Goal: Task Accomplishment & Management: Manage account settings

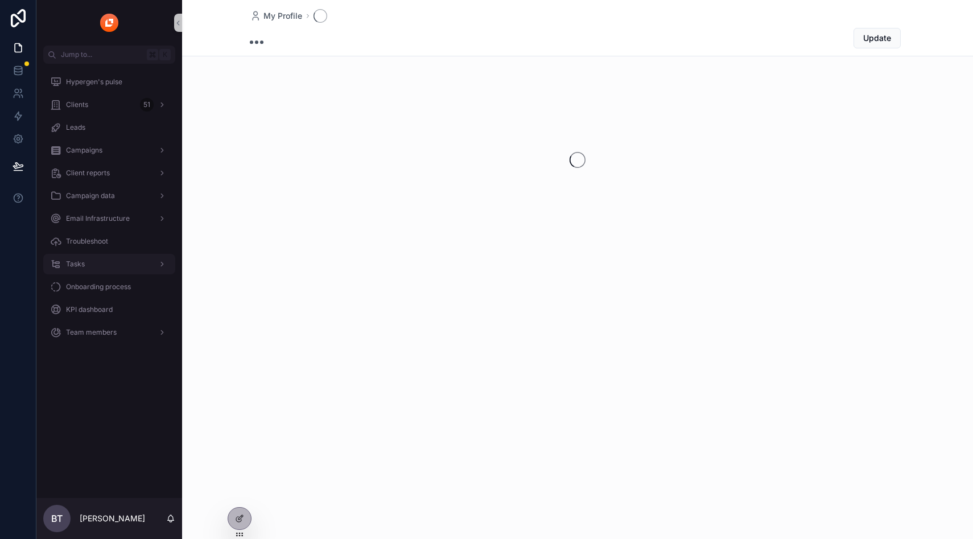
click at [93, 256] on div "Tasks" at bounding box center [109, 264] width 118 height 18
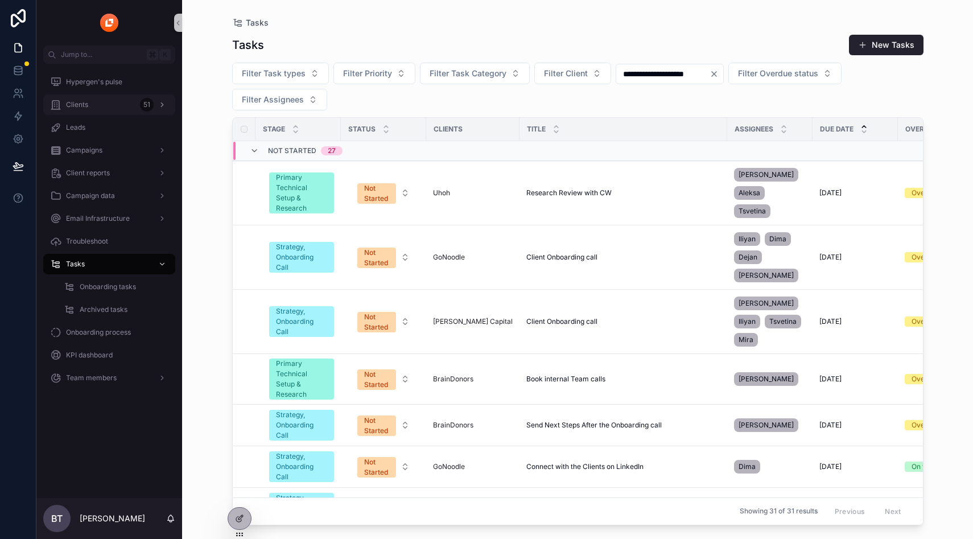
click at [89, 112] on div "Clients 51" at bounding box center [109, 105] width 118 height 18
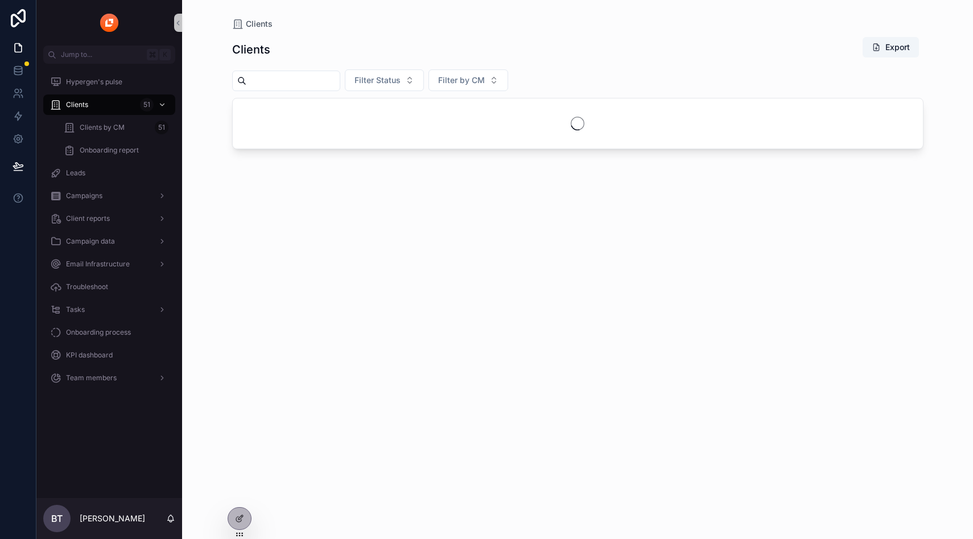
click at [280, 84] on input "scrollable content" at bounding box center [292, 81] width 93 height 16
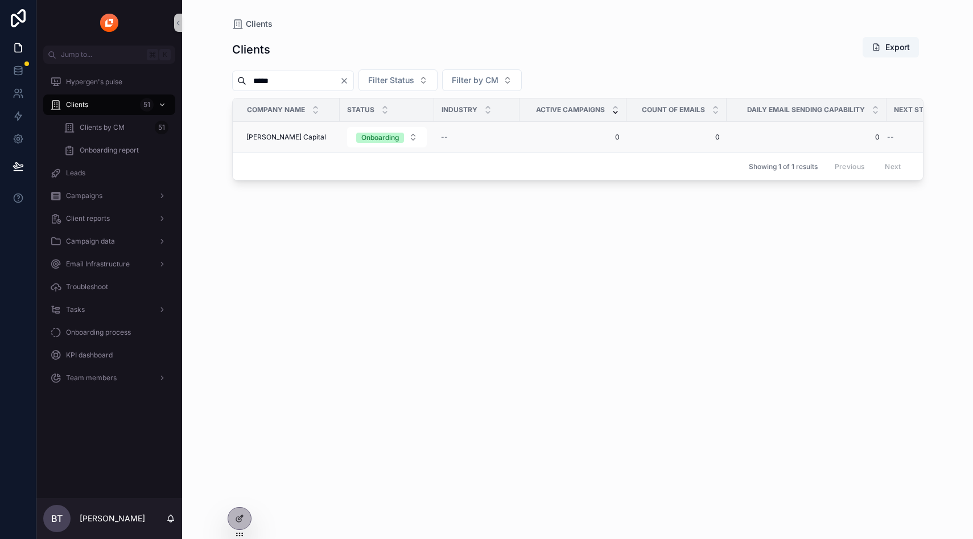
type input "*****"
click at [288, 137] on span "[PERSON_NAME] Capital" at bounding box center [286, 137] width 80 height 9
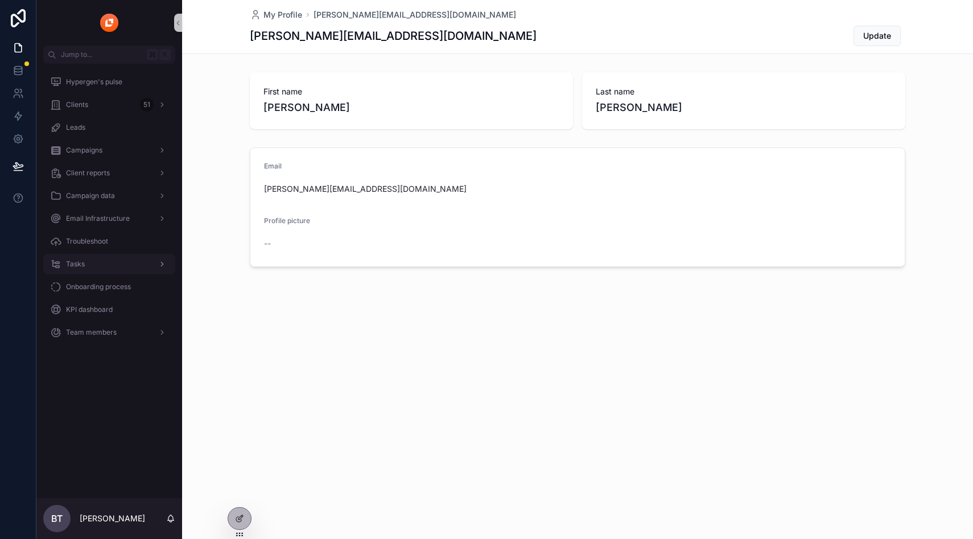
click at [85, 262] on div "Tasks" at bounding box center [109, 264] width 118 height 18
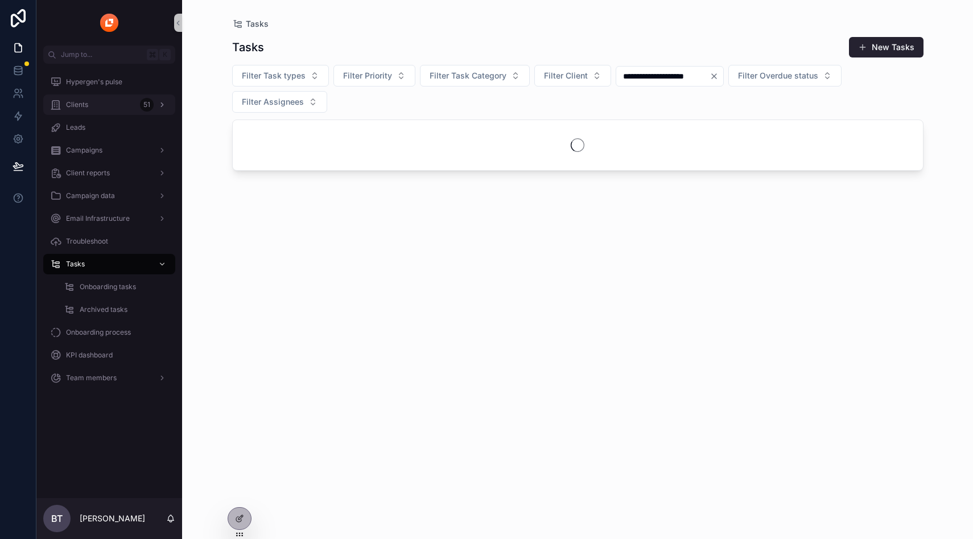
click at [100, 107] on div "Clients 51" at bounding box center [109, 105] width 118 height 18
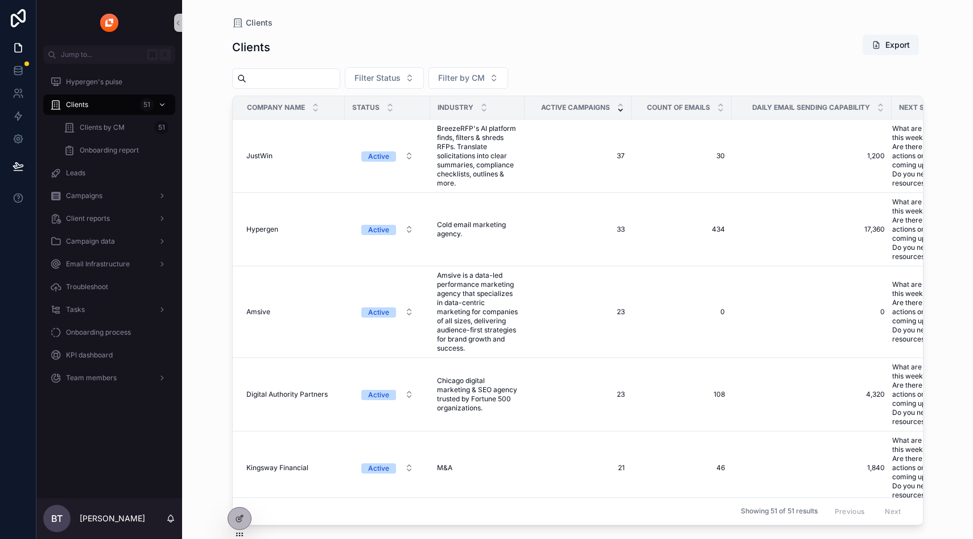
click at [324, 80] on input "scrollable content" at bounding box center [292, 79] width 93 height 16
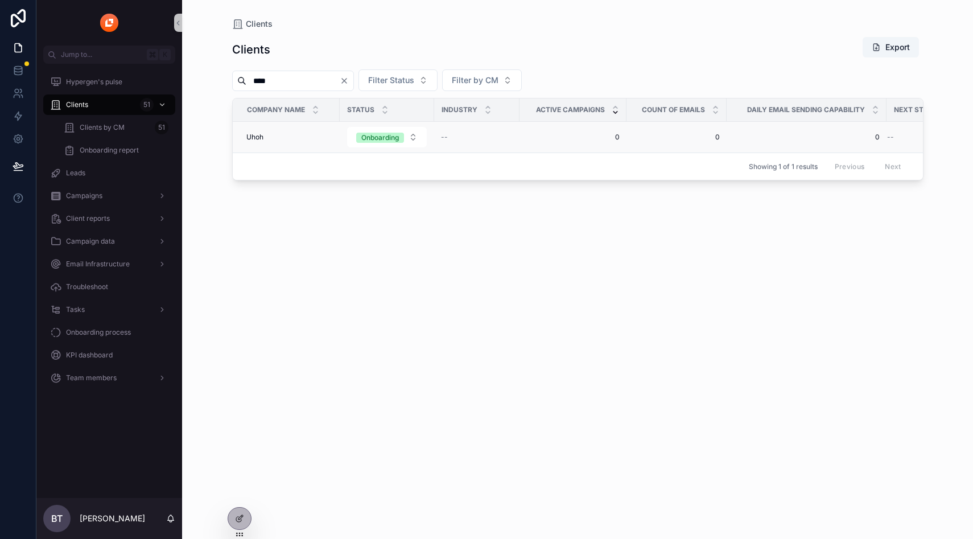
type input "****"
click at [306, 142] on td "Uhoh Uhoh" at bounding box center [286, 137] width 107 height 31
click at [257, 133] on span "Uhoh" at bounding box center [254, 137] width 17 height 9
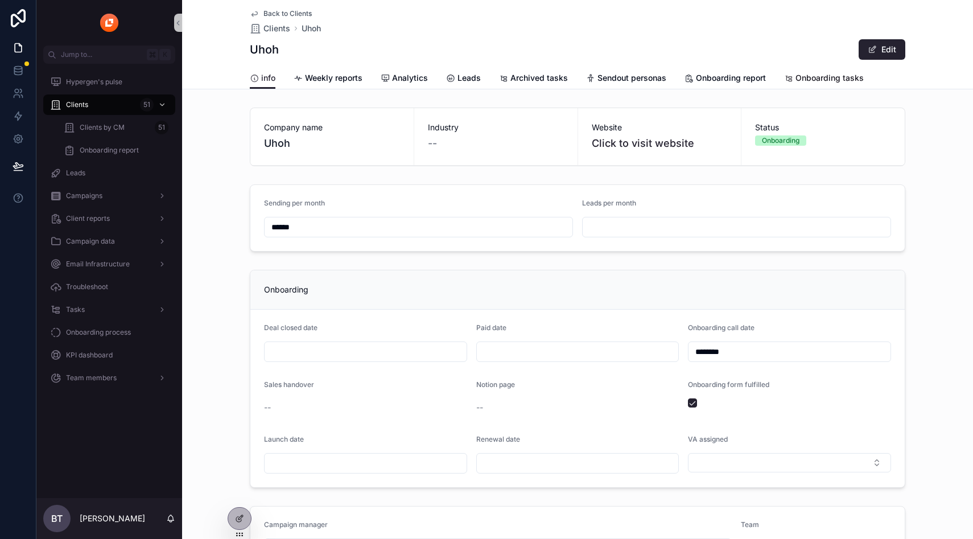
click at [818, 83] on span "Onboarding tasks" at bounding box center [830, 77] width 68 height 11
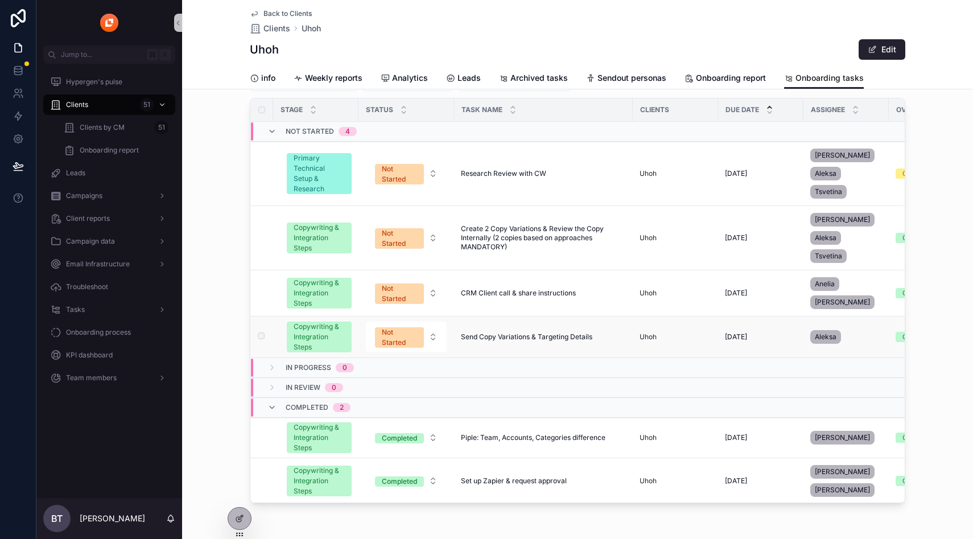
scroll to position [55, 0]
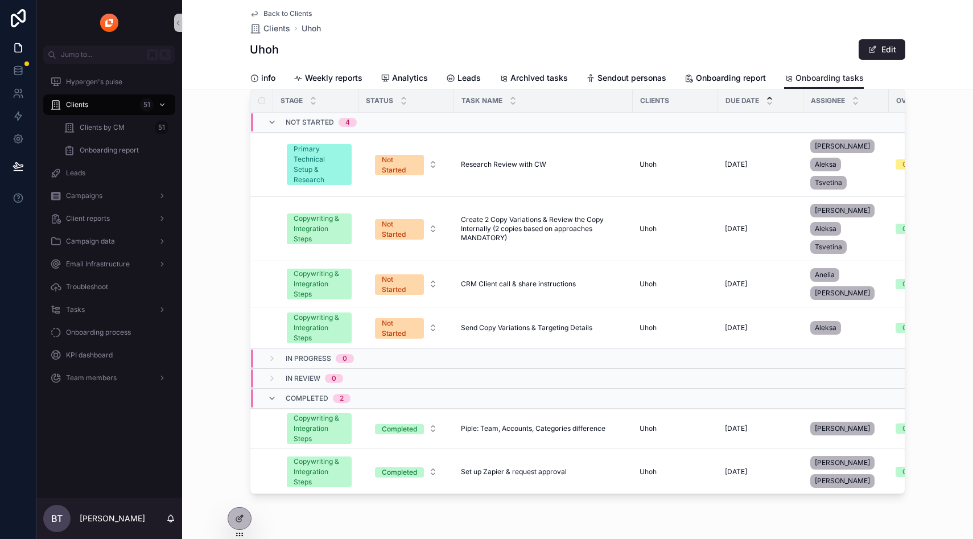
click at [288, 374] on span "In Review" at bounding box center [303, 378] width 35 height 9
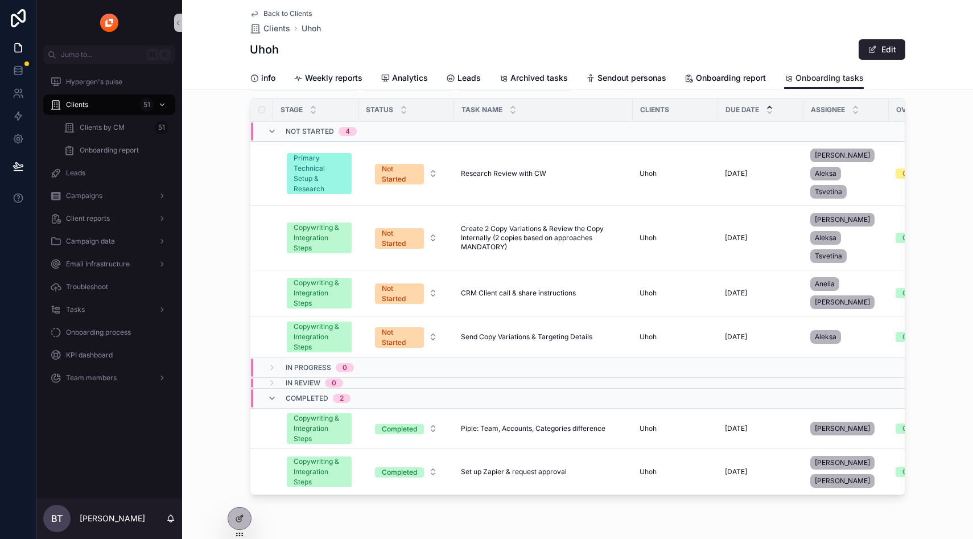
click at [288, 378] on td "In Review 0" at bounding box center [441, 383] width 383 height 11
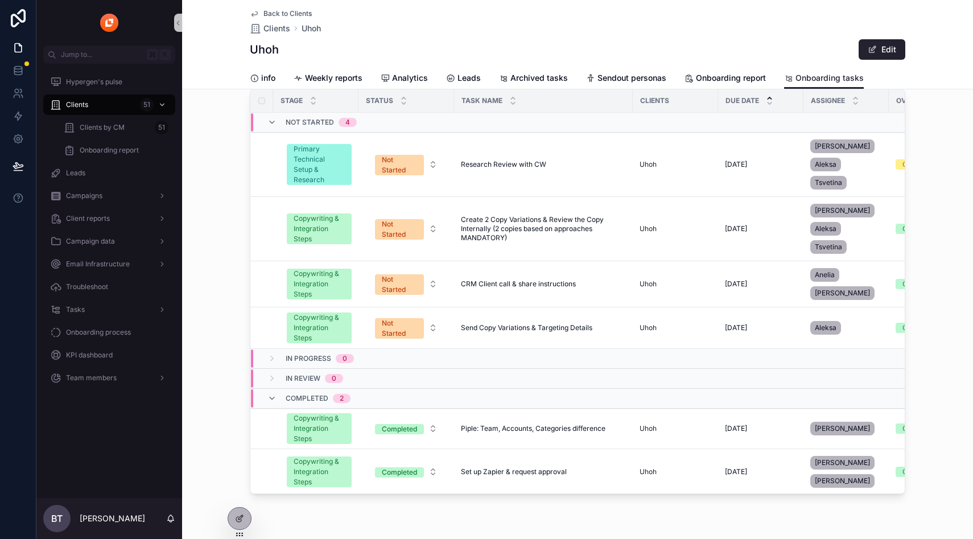
click at [292, 354] on span "In Progress" at bounding box center [309, 358] width 46 height 9
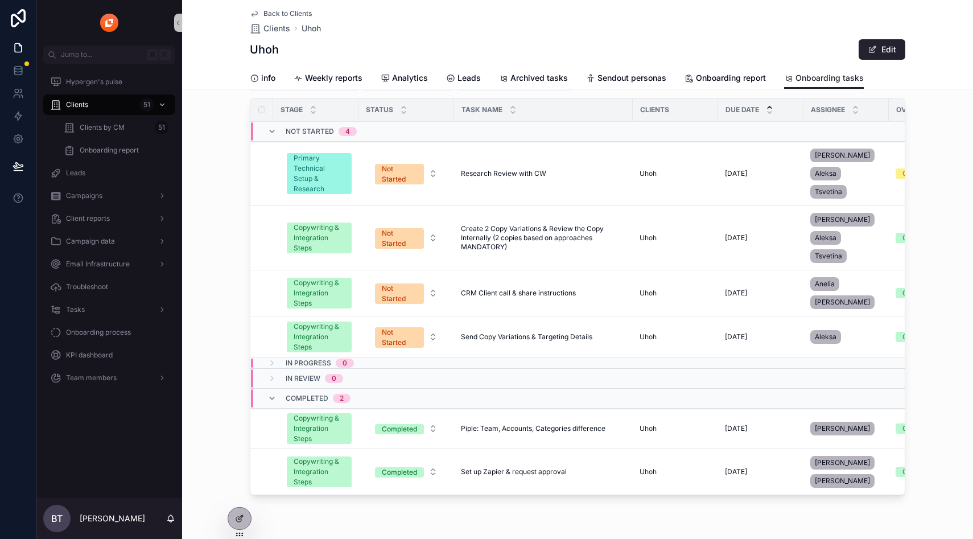
click at [292, 359] on span "In Progress" at bounding box center [309, 363] width 46 height 9
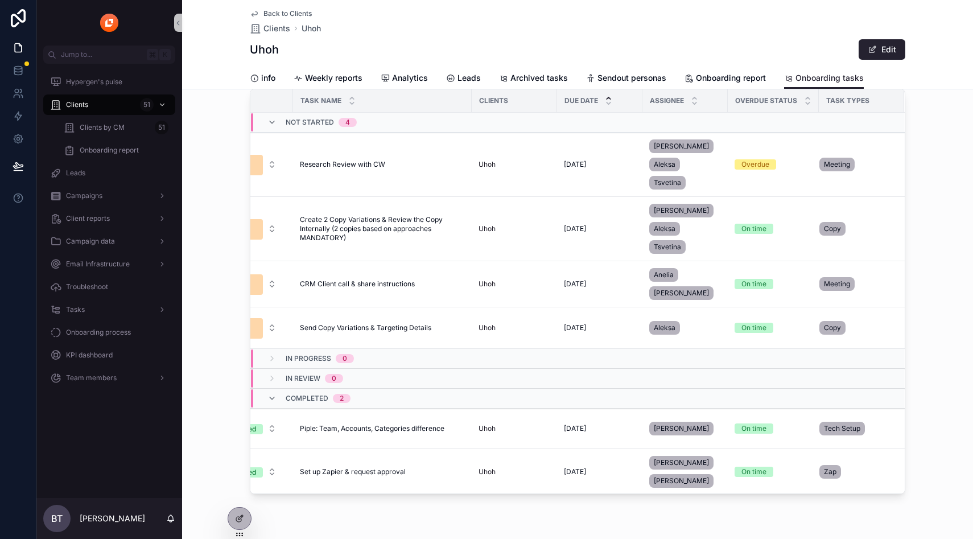
scroll to position [0, 0]
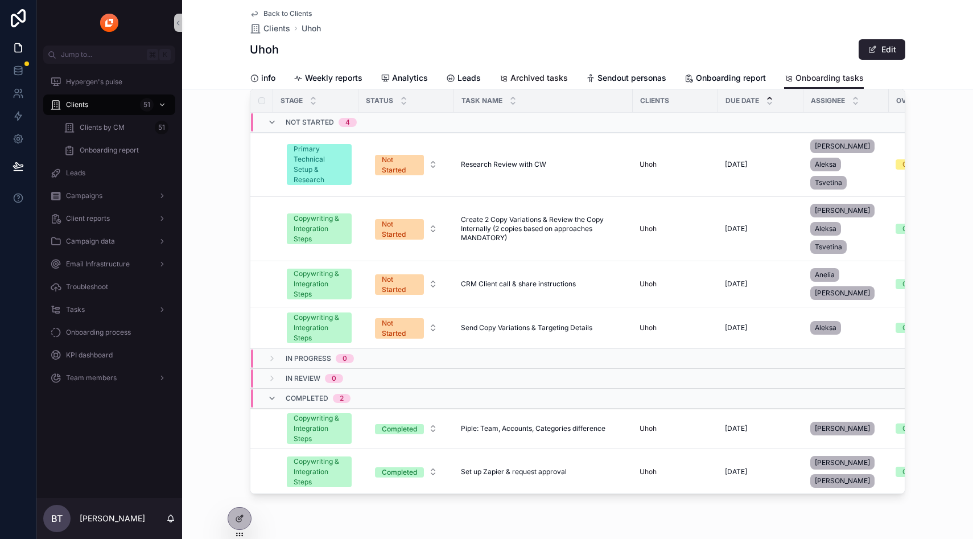
click at [522, 72] on span "Archived tasks" at bounding box center [539, 77] width 57 height 11
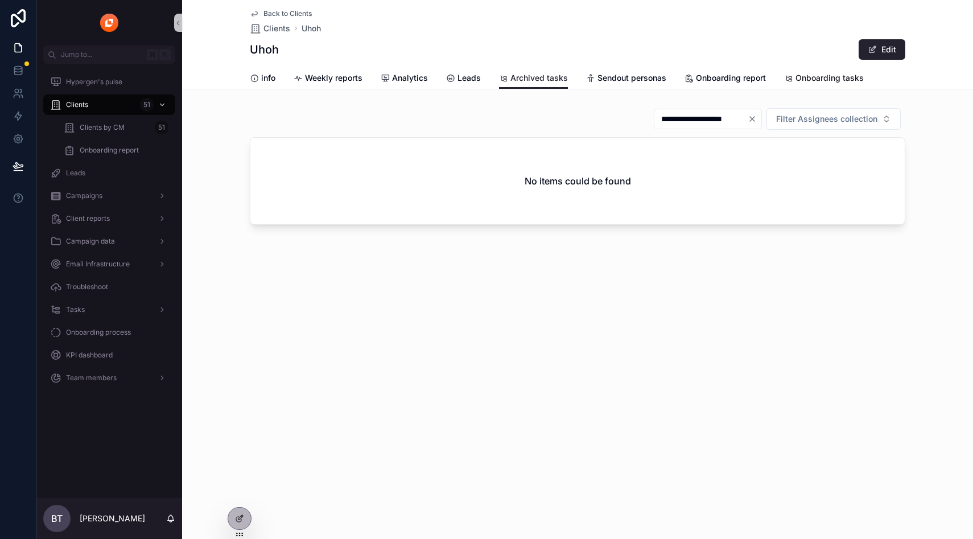
click at [816, 79] on span "Onboarding tasks" at bounding box center [830, 77] width 68 height 11
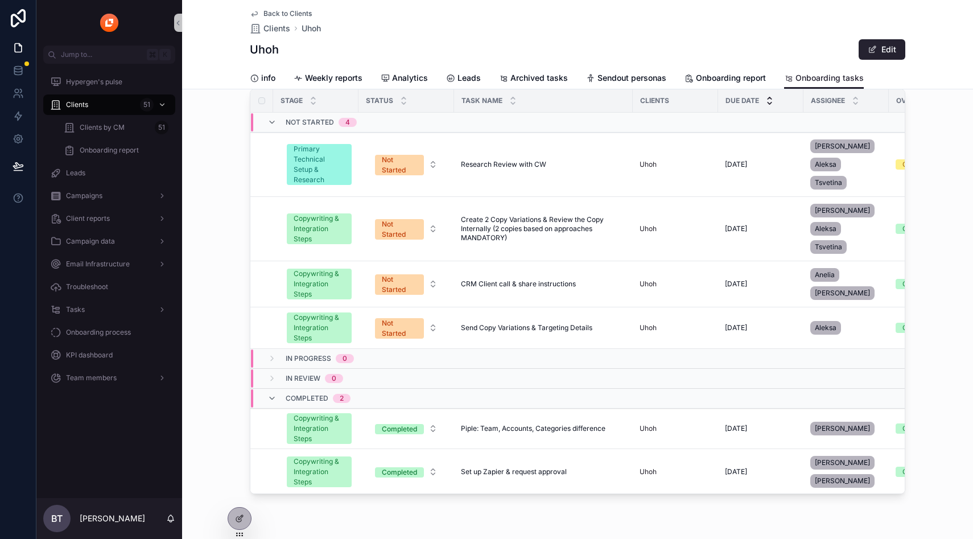
click at [766, 100] on icon "scrollable content" at bounding box center [769, 103] width 7 height 7
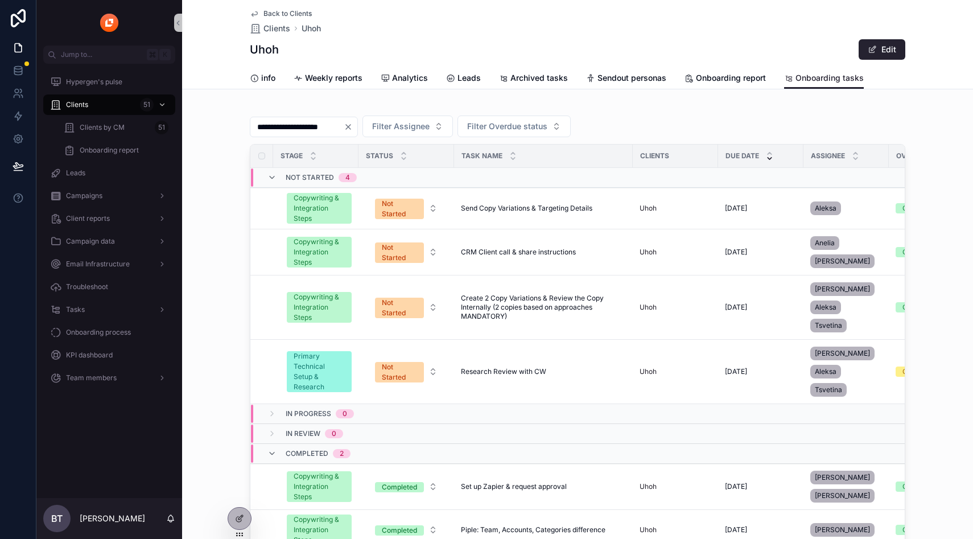
click at [351, 128] on icon "Clear" at bounding box center [348, 127] width 5 height 5
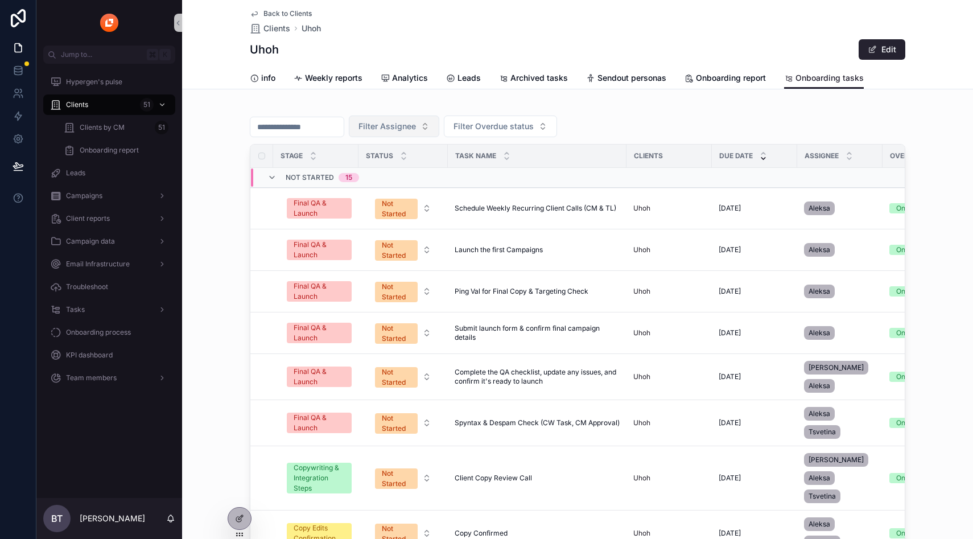
click at [384, 127] on span "Filter Assignee" at bounding box center [387, 126] width 57 height 11
type input "******"
click at [397, 175] on div "[PERSON_NAME]" at bounding box center [400, 172] width 137 height 18
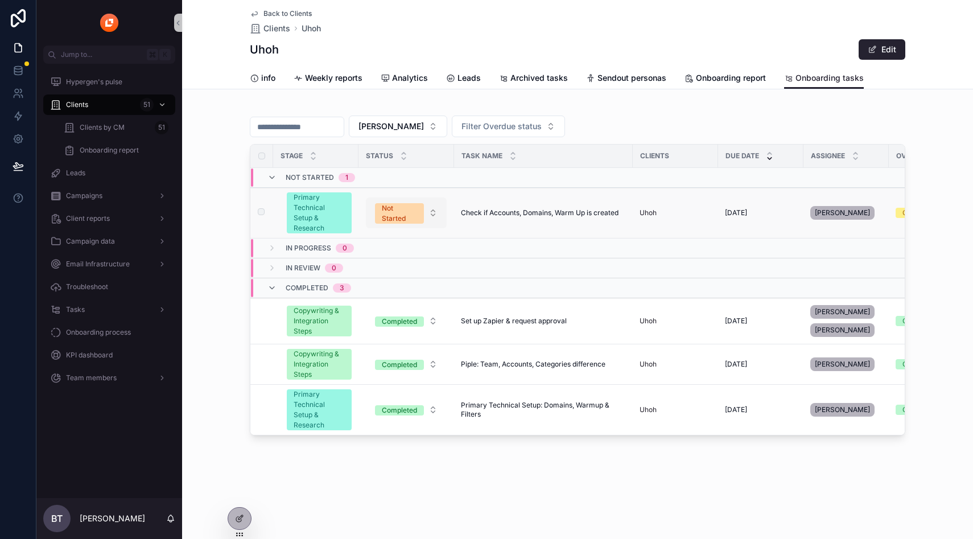
click at [404, 216] on div "Not Started" at bounding box center [399, 213] width 35 height 20
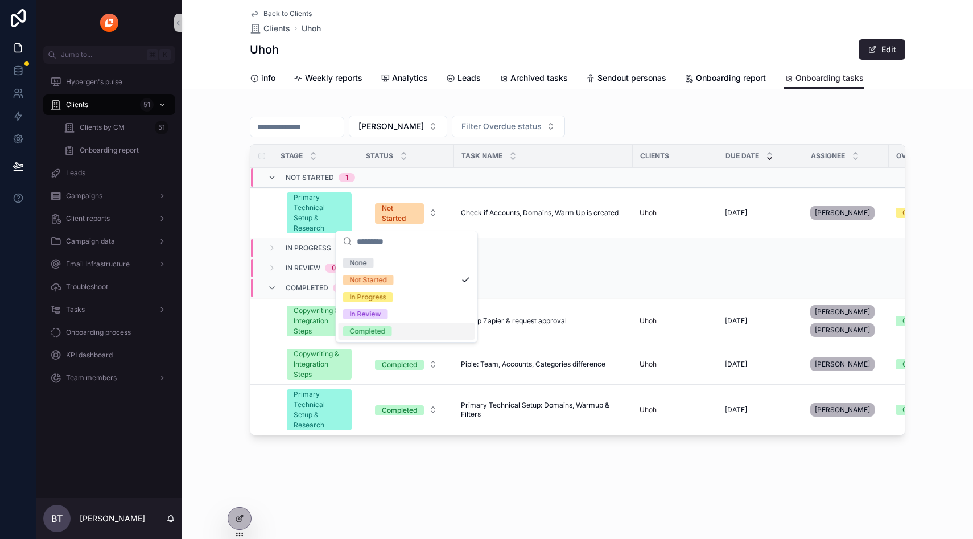
click at [380, 332] on div "Completed" at bounding box center [367, 331] width 35 height 10
